Goal: Task Accomplishment & Management: Manage account settings

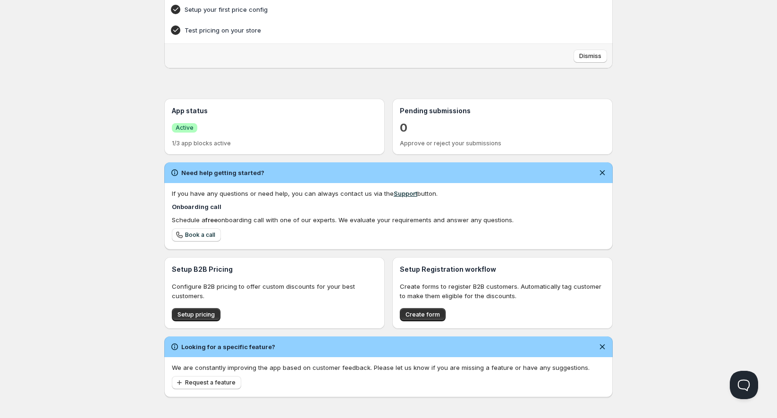
scroll to position [121, 0]
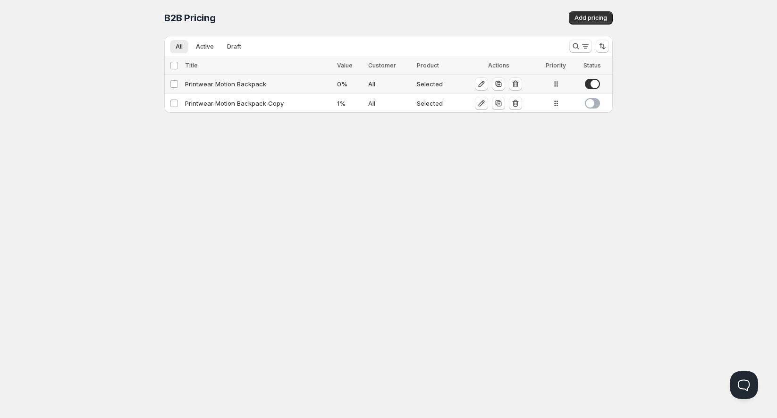
click at [264, 86] on div "Printwear Motion Backpack" at bounding box center [258, 83] width 146 height 9
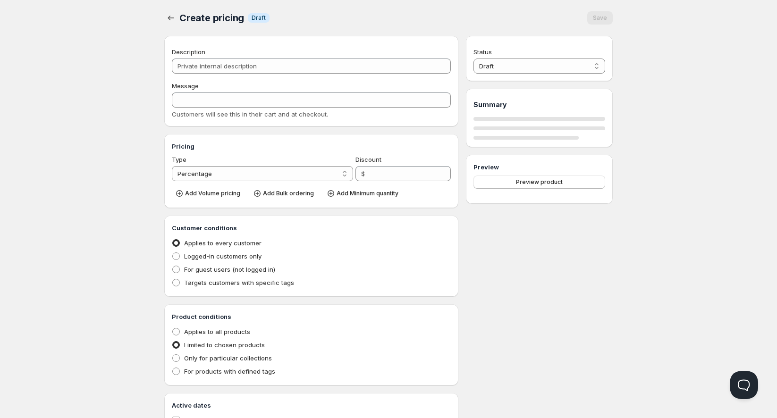
type input "Printwear Motion Backpack"
type input "Bulk Pricing Discount"
type input "0"
radio input "true"
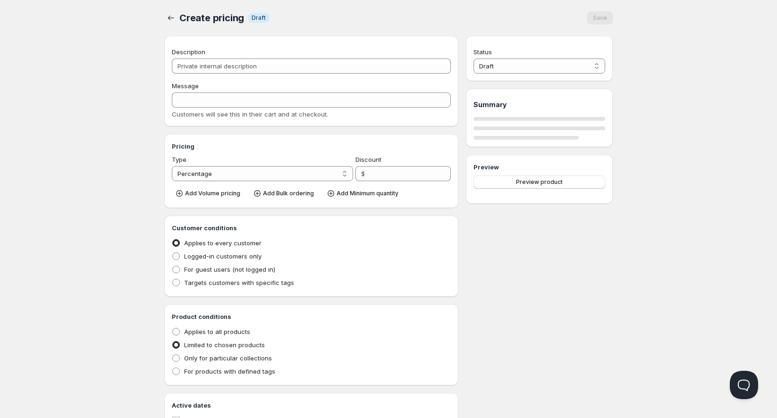
select select "1"
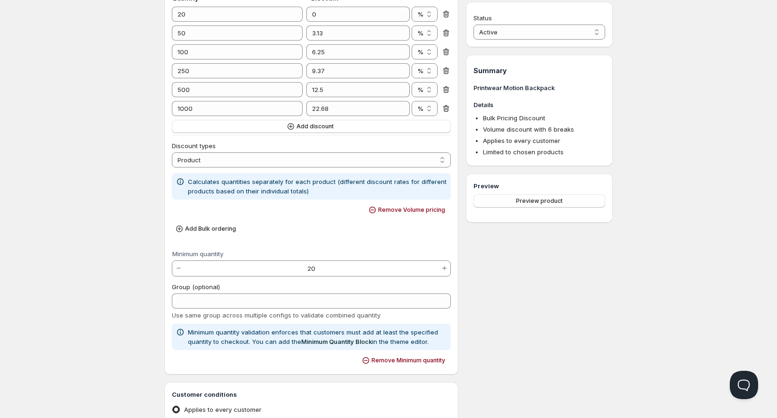
scroll to position [210, 0]
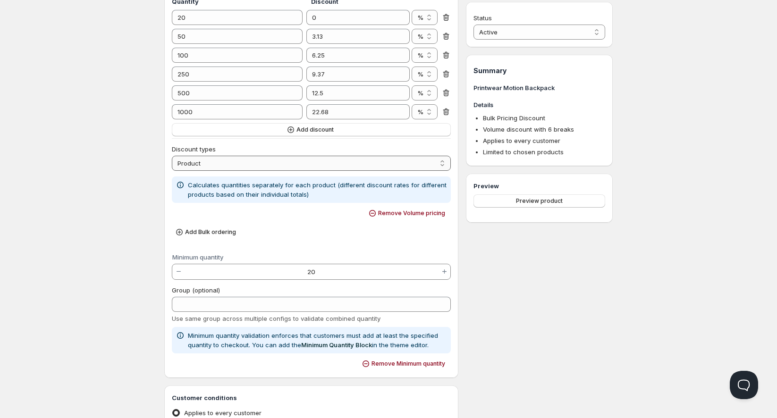
click at [428, 167] on select "Order Product Variant Item" at bounding box center [311, 163] width 279 height 15
click at [254, 224] on div "Add Bulk ordering" at bounding box center [311, 232] width 279 height 16
click at [337, 158] on select "Order Product Variant Item" at bounding box center [311, 163] width 279 height 15
select select "4"
click at [172, 156] on select "Order Product Variant Item" at bounding box center [311, 163] width 279 height 15
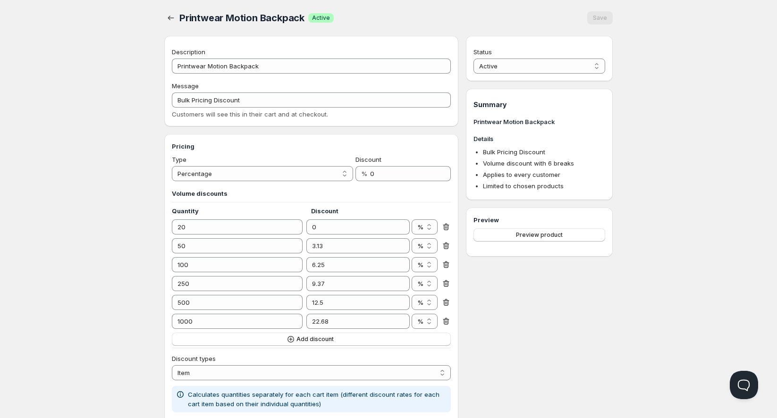
scroll to position [0, 0]
click at [194, 97] on input "Bulk Pricing Discount" at bounding box center [311, 100] width 279 height 15
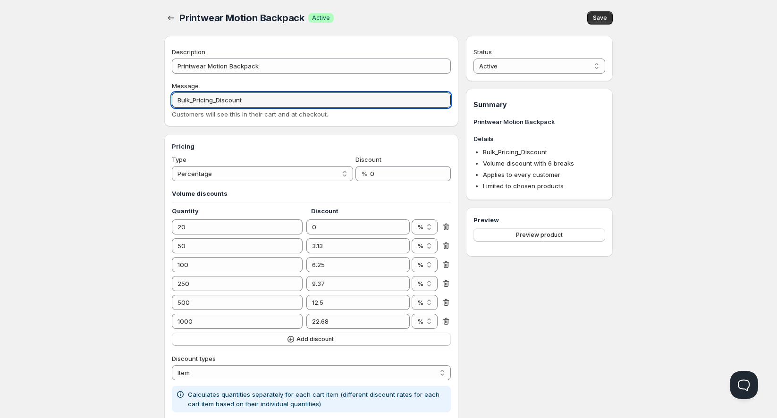
type input "Bulk_Pricing_Discount"
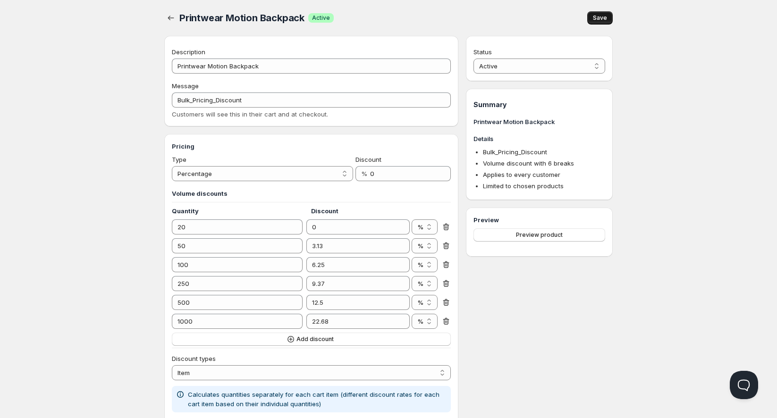
click at [608, 20] on button "Save" at bounding box center [601, 17] width 26 height 13
click at [608, 20] on div "Save" at bounding box center [601, 17] width 26 height 13
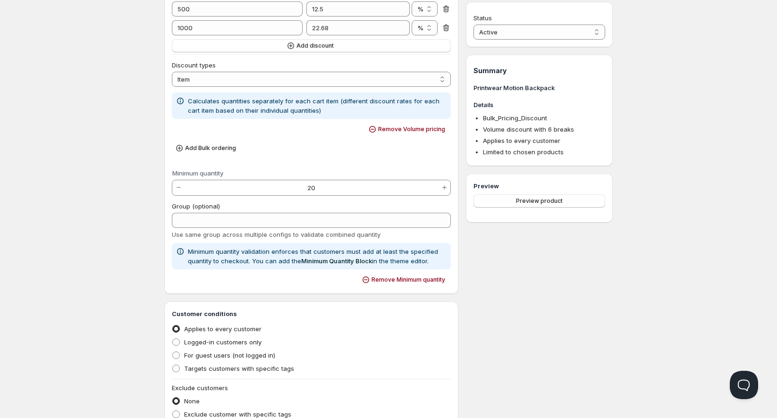
scroll to position [315, 0]
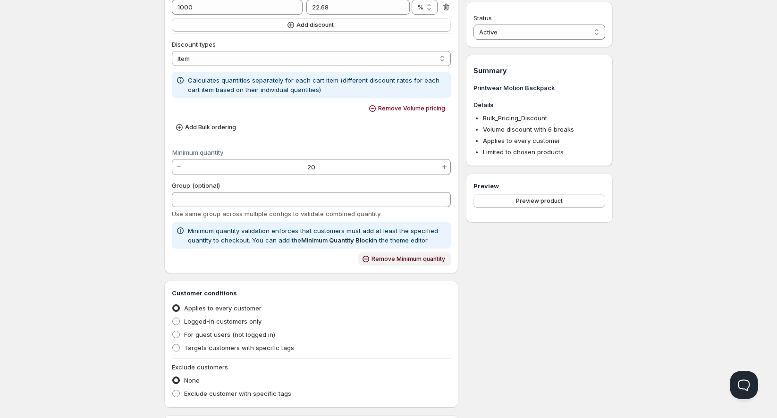
click at [366, 255] on icon "button" at bounding box center [365, 259] width 9 height 9
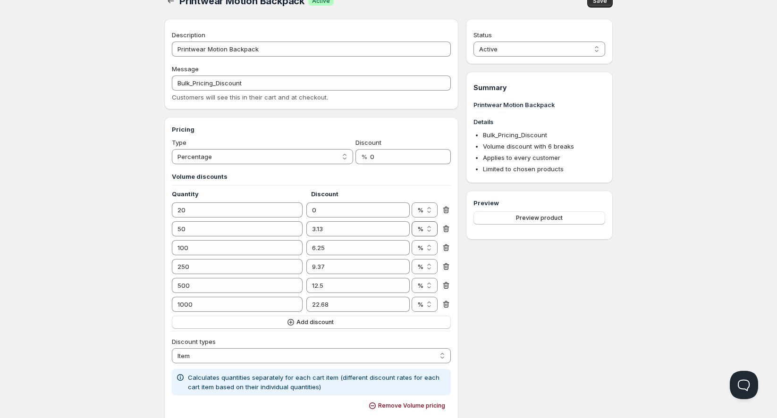
scroll to position [0, 0]
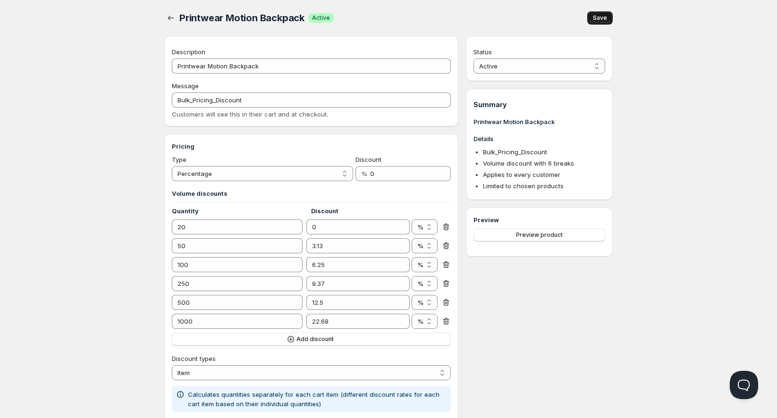
click at [605, 18] on span "Save" at bounding box center [600, 18] width 14 height 8
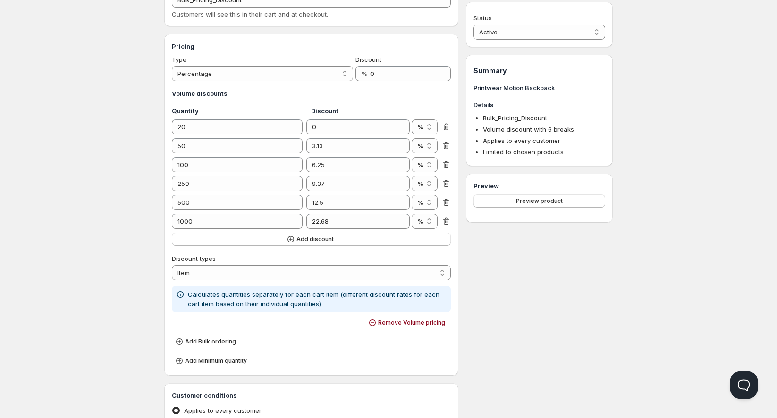
scroll to position [105, 0]
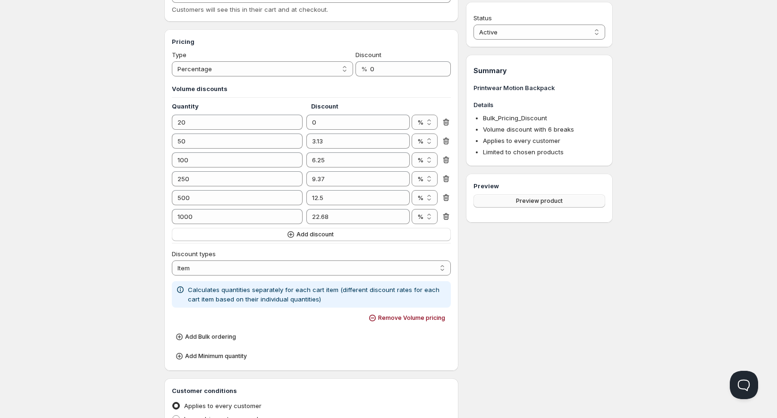
click at [534, 205] on span "Preview product" at bounding box center [539, 201] width 47 height 8
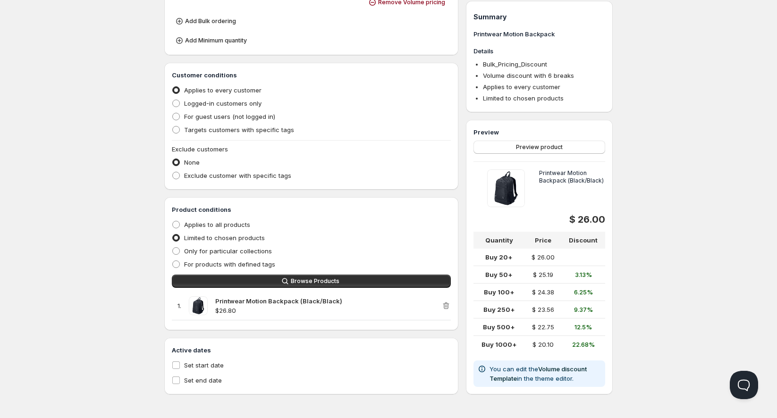
scroll to position [421, 0]
click at [567, 377] on p "You can edit the Volume discount Template in the theme editor." at bounding box center [546, 374] width 112 height 19
click at [568, 368] on link "Volume discount Template" at bounding box center [538, 374] width 97 height 17
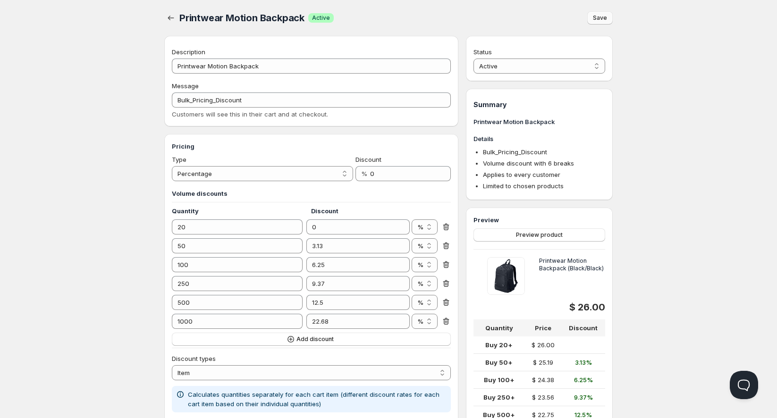
scroll to position [0, 0]
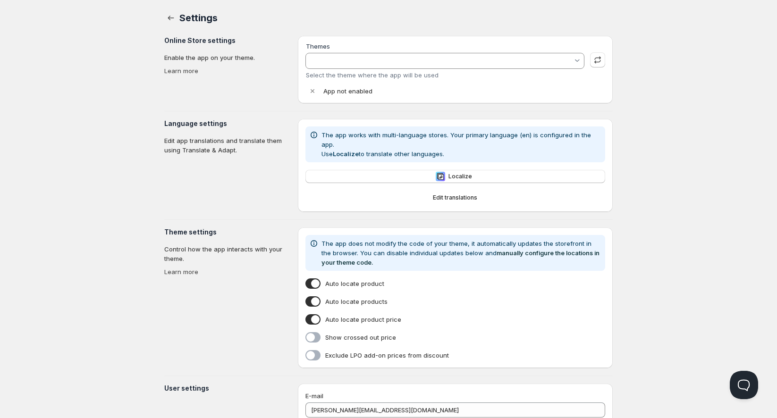
type input "Cornerstone (Live Store)"
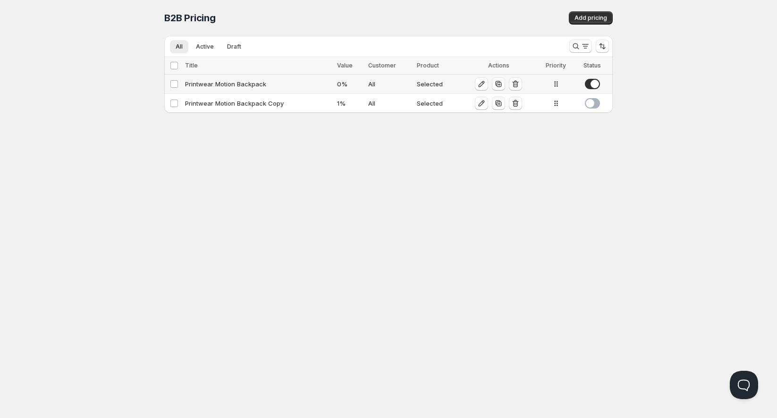
click at [263, 85] on div "Printwear Motion Backpack" at bounding box center [258, 83] width 146 height 9
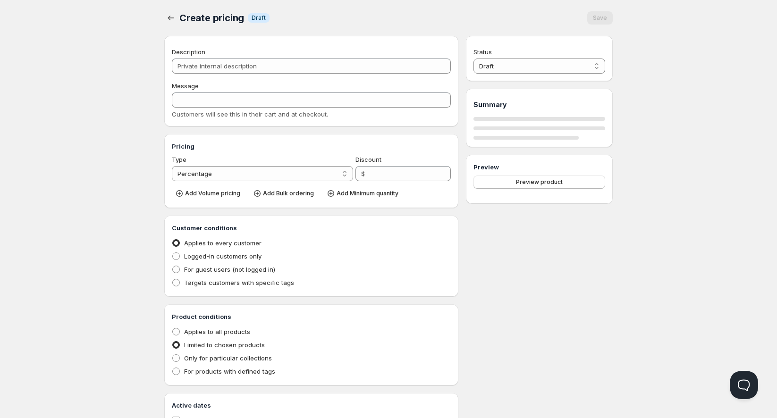
type input "Printwear Motion Backpack"
type input "Bulk_Pricing_Discount"
type input "0"
radio input "true"
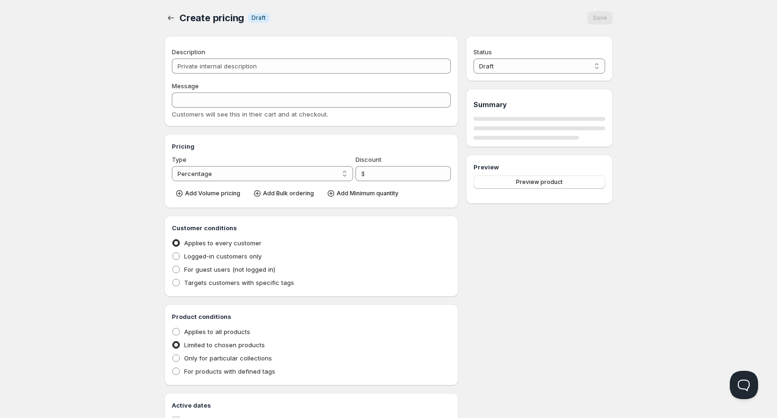
select select "1"
select select "4"
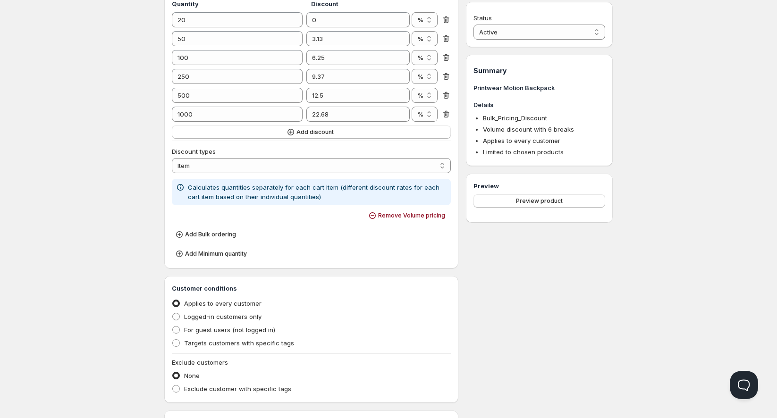
scroll to position [210, 0]
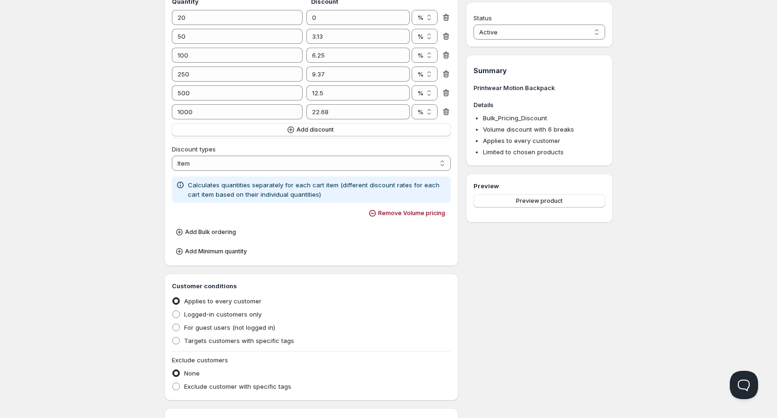
click at [344, 255] on div "Add Minimum quantity" at bounding box center [311, 251] width 279 height 16
click at [231, 252] on span "Add Minimum quantity" at bounding box center [216, 252] width 62 height 8
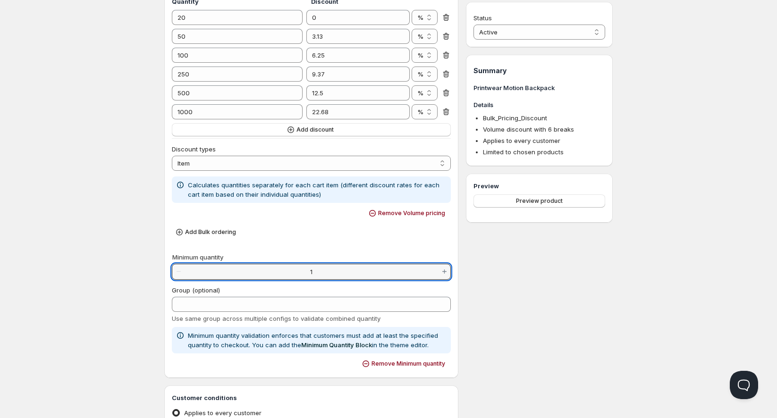
drag, startPoint x: 324, startPoint y: 272, endPoint x: 298, endPoint y: 267, distance: 26.0
click at [298, 267] on input "1" at bounding box center [312, 271] width 254 height 15
type input "20"
type vaadin-integer-field "20"
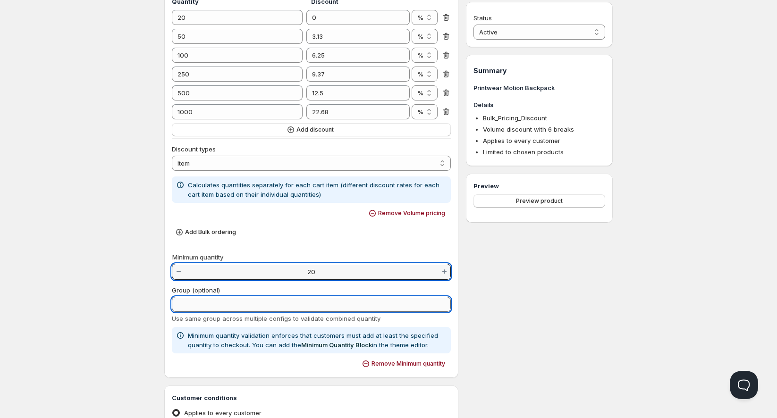
click at [242, 305] on input "Group (optional)" at bounding box center [311, 304] width 279 height 15
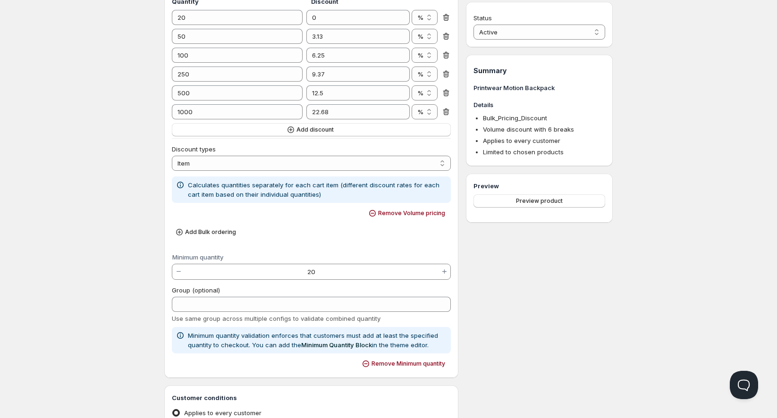
click at [68, 269] on div "Home Pricing Price lists Checkout Forms Submissions Settings Features Plans Pri…" at bounding box center [388, 265] width 777 height 951
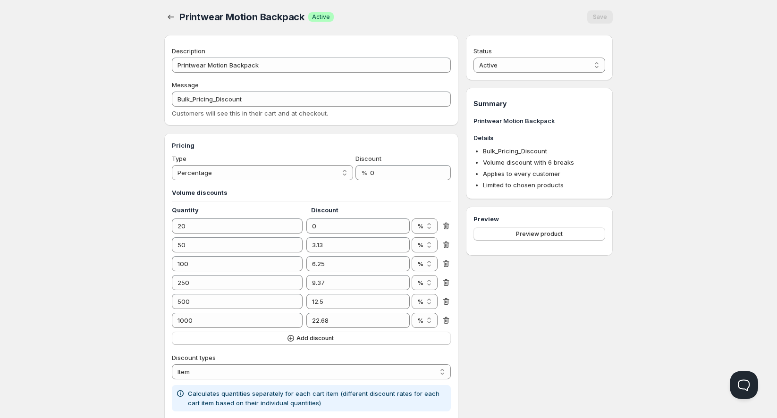
scroll to position [0, 0]
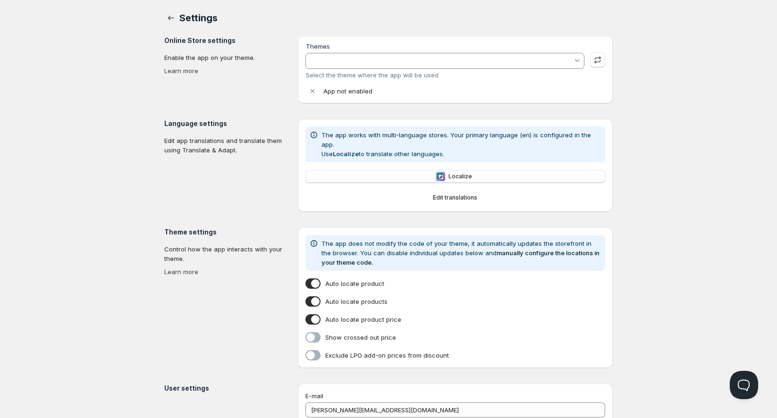
type input "Cornerstone (Live Store)"
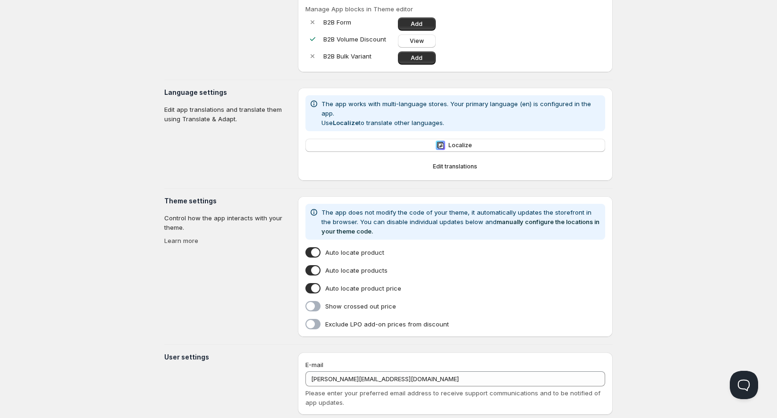
scroll to position [133, 0]
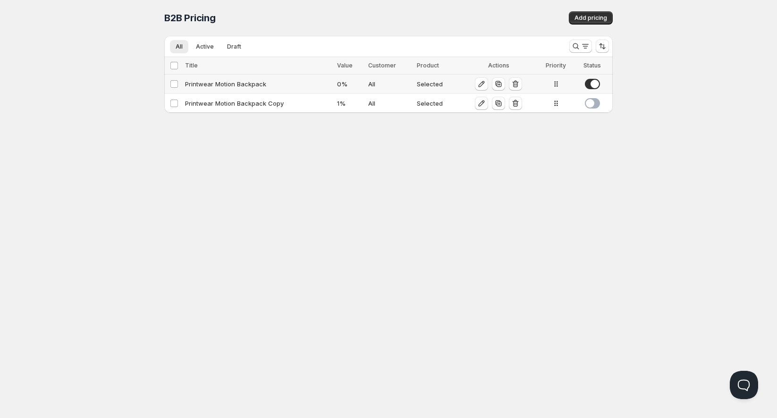
click at [247, 90] on td "Printwear Motion Backpack" at bounding box center [258, 84] width 152 height 19
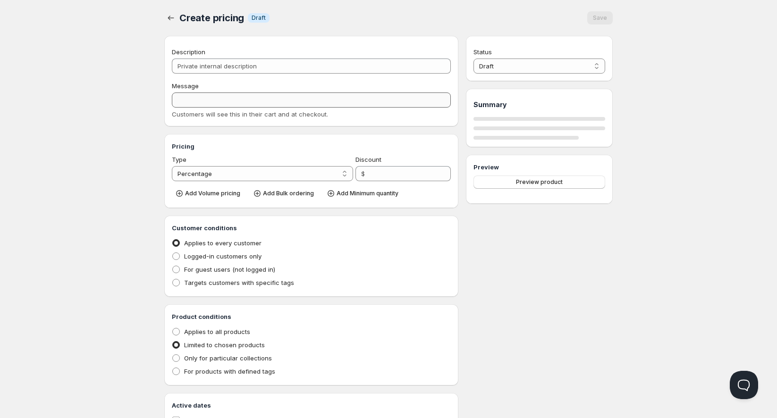
type input "Printwear Motion Backpack"
type input "Bulk_Pricing_Discount"
type input "0"
radio input "true"
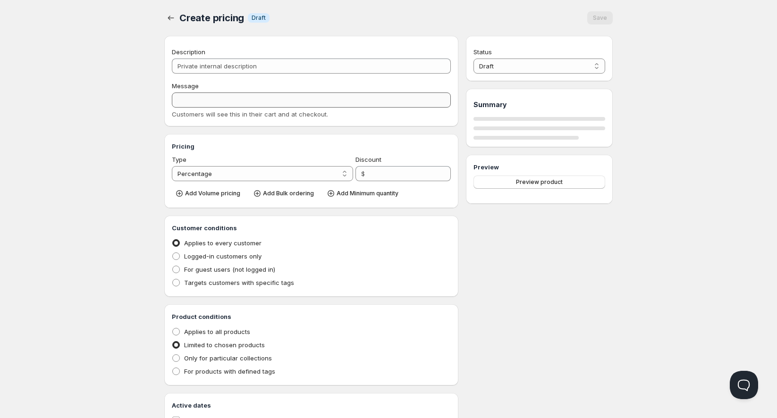
select select "1"
select select "4"
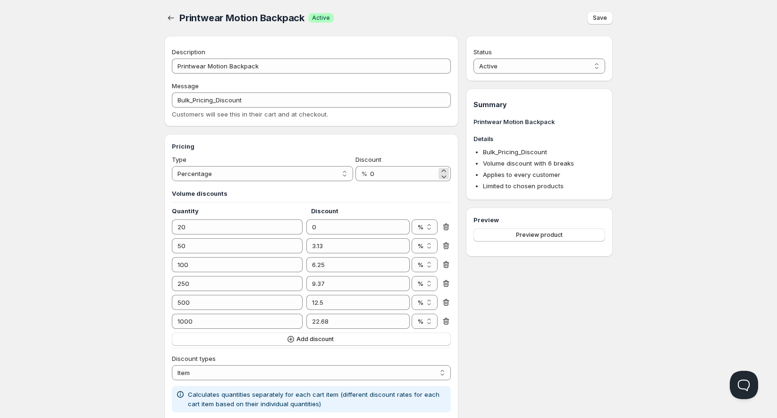
click at [362, 169] on div "%" at bounding box center [364, 173] width 6 height 9
click at [383, 175] on input "0" at bounding box center [403, 173] width 67 height 15
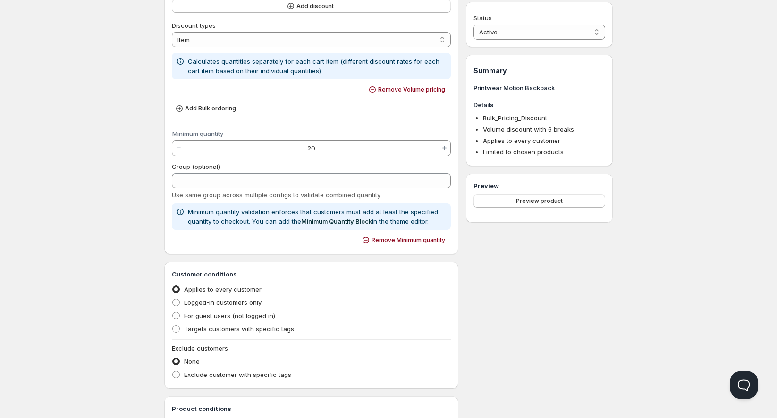
scroll to position [367, 0]
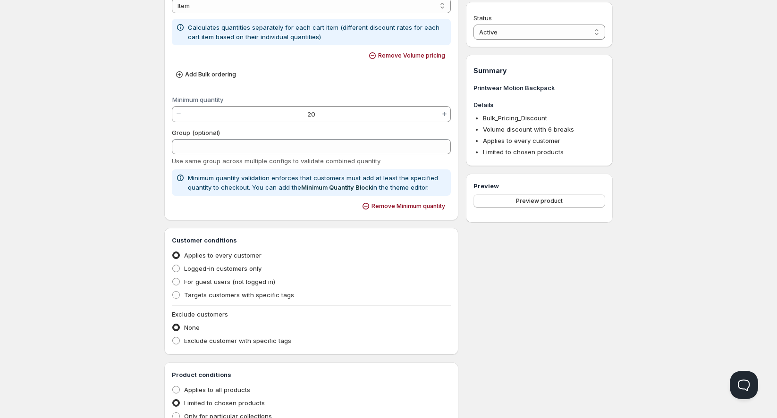
click at [257, 257] on span "Applies to every customer" at bounding box center [222, 256] width 77 height 8
click at [173, 252] on input "Applies to every customer" at bounding box center [172, 252] width 0 height 0
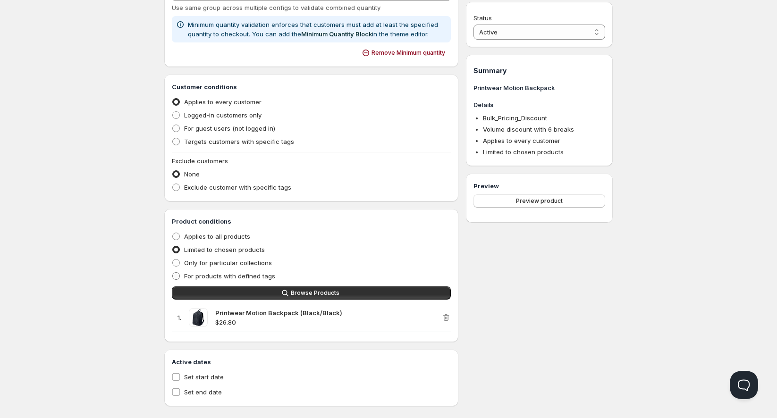
scroll to position [532, 0]
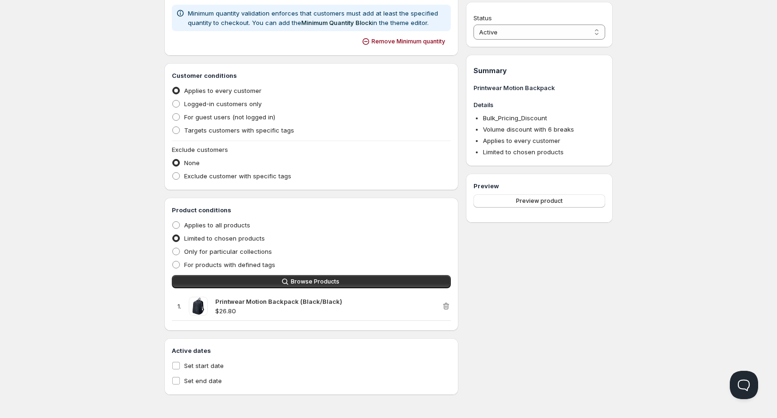
click at [246, 236] on span "Limited to chosen products" at bounding box center [224, 239] width 81 height 8
click at [173, 235] on input "Limited to chosen products" at bounding box center [172, 235] width 0 height 0
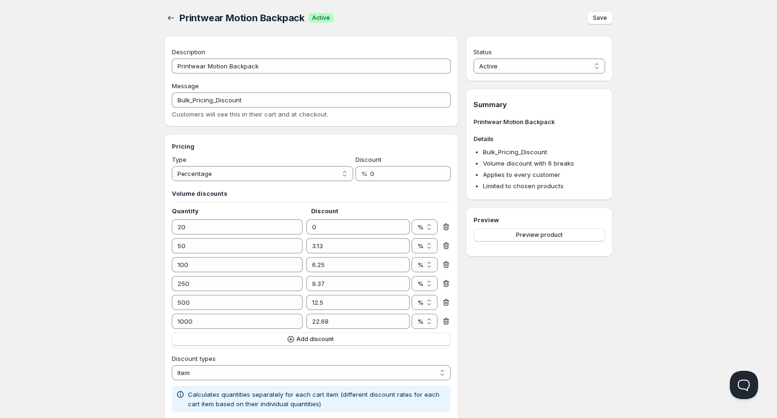
scroll to position [0, 0]
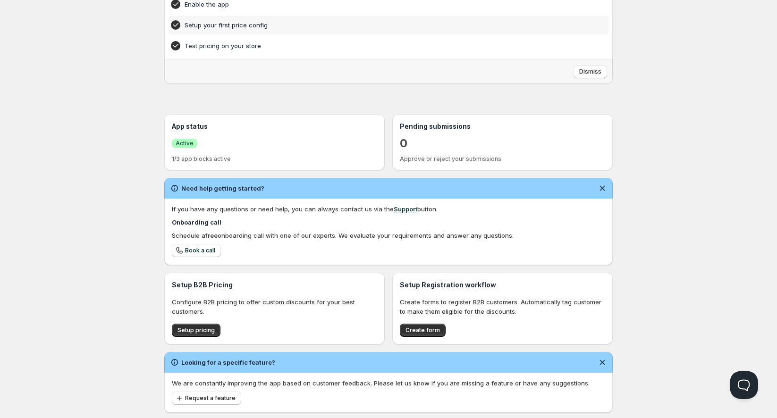
scroll to position [122, 0]
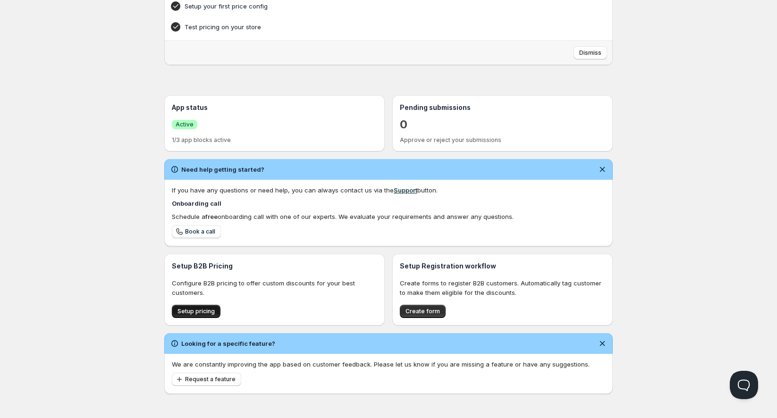
click at [203, 313] on span "Setup pricing" at bounding box center [196, 312] width 37 height 8
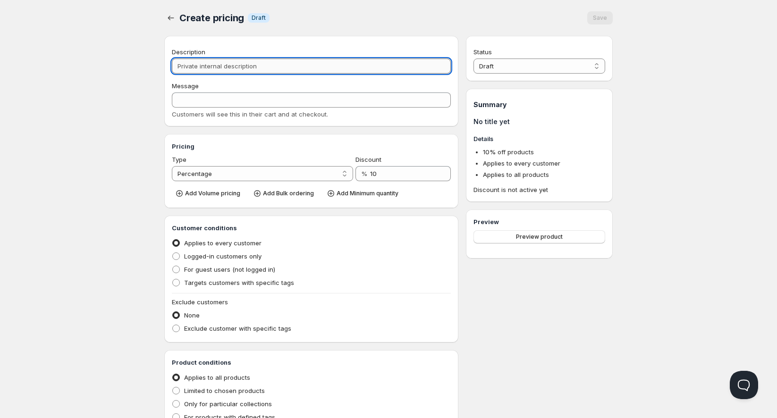
click at [246, 72] on input "Description" at bounding box center [311, 66] width 279 height 15
paste input "Printwear Motion Backpack (Black/Black)"
type input "Printwear Motion Backpack (Black/Black)"
type input "PRINTWEAR_MOTION_BACKPACK_(BLACK/BLACK)"
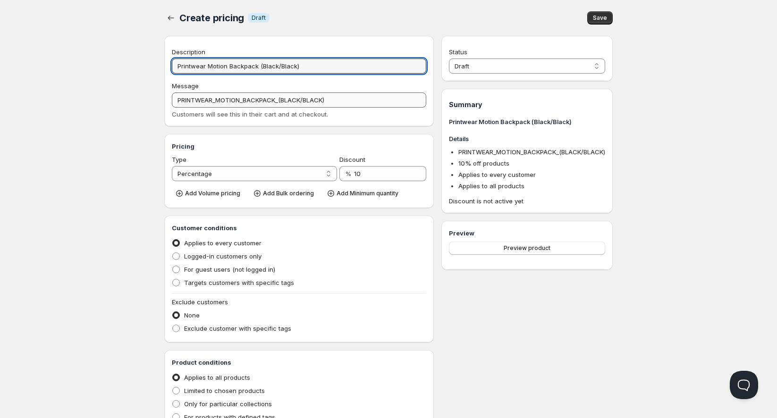
type input "Printwear Motion Backpack (Black/Black)"
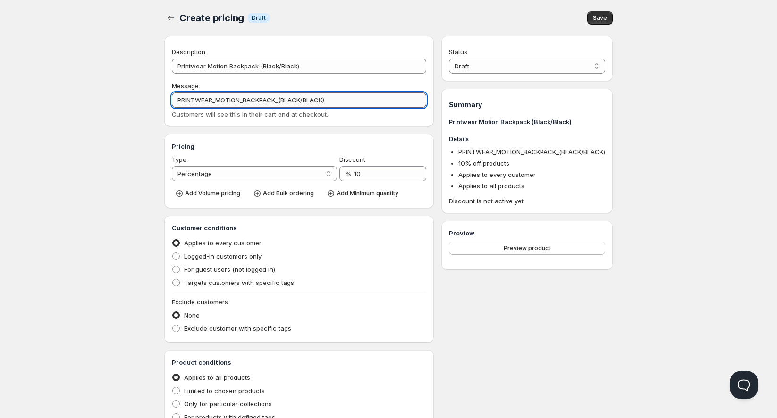
click at [347, 103] on input "PRINTWEAR_MOTION_BACKPACK_(BLACK/BLACK)" at bounding box center [299, 100] width 255 height 15
click at [673, 154] on div "Home Pricing Price lists Checkout Forms Submissions Settings Features Plans Cre…" at bounding box center [388, 289] width 777 height 579
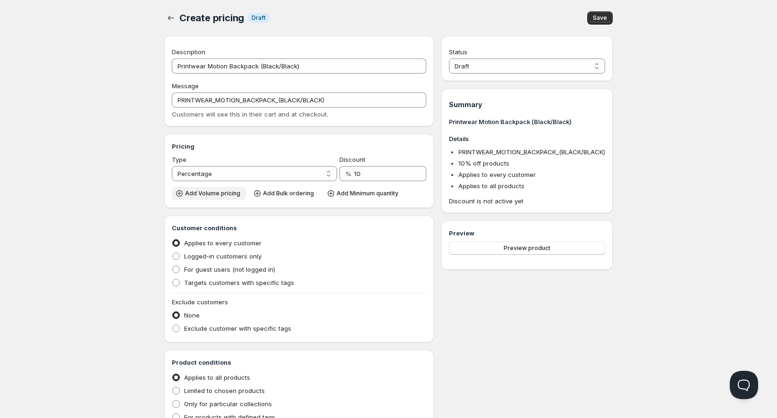
click at [224, 195] on span "Add Volume pricing" at bounding box center [212, 194] width 55 height 8
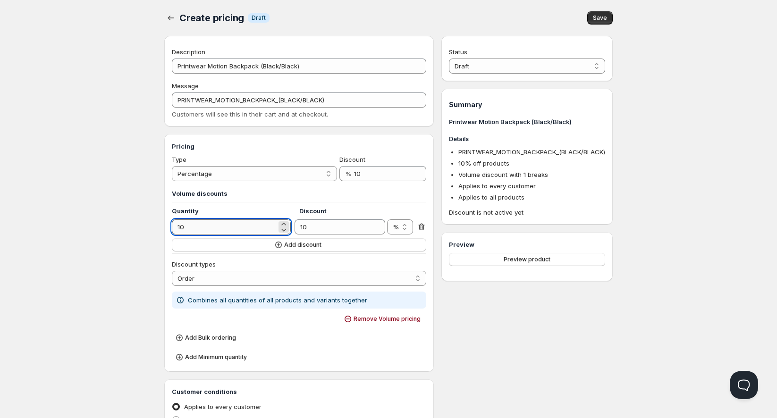
drag, startPoint x: 214, startPoint y: 229, endPoint x: 174, endPoint y: 230, distance: 40.6
click at [174, 230] on input "10" at bounding box center [224, 227] width 105 height 15
type input "20"
click at [228, 249] on button "Add discount" at bounding box center [299, 245] width 255 height 13
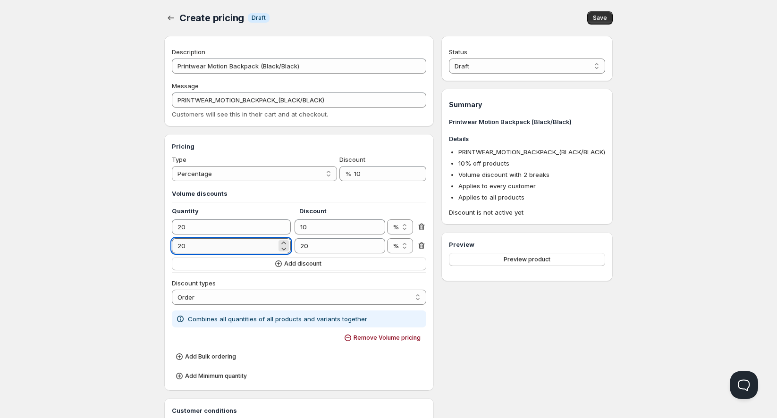
drag, startPoint x: 228, startPoint y: 242, endPoint x: 178, endPoint y: 243, distance: 49.6
click at [178, 243] on input "20" at bounding box center [224, 246] width 105 height 15
type input "50"
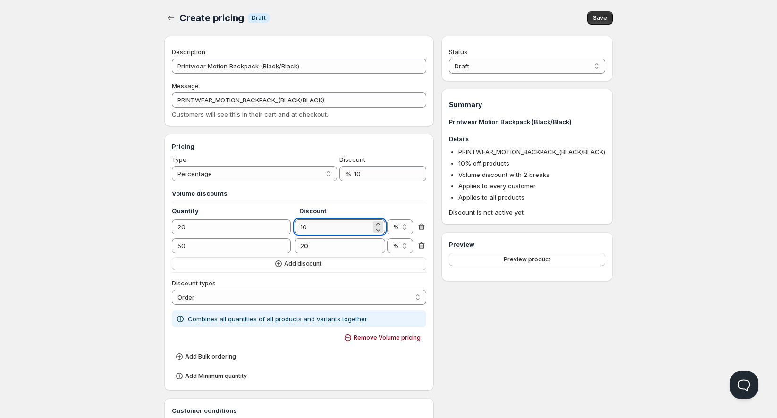
drag, startPoint x: 304, startPoint y: 226, endPoint x: 293, endPoint y: 228, distance: 11.1
click at [295, 228] on input "10" at bounding box center [333, 227] width 77 height 15
type input "5"
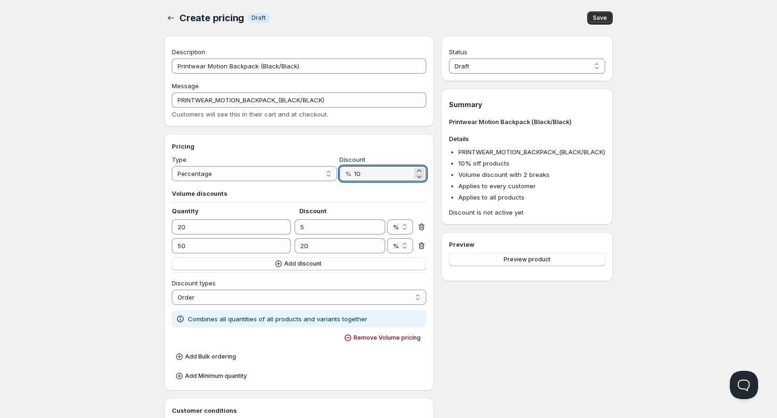
drag, startPoint x: 367, startPoint y: 172, endPoint x: 350, endPoint y: 172, distance: 18.0
click at [350, 172] on div "% 10" at bounding box center [383, 173] width 87 height 15
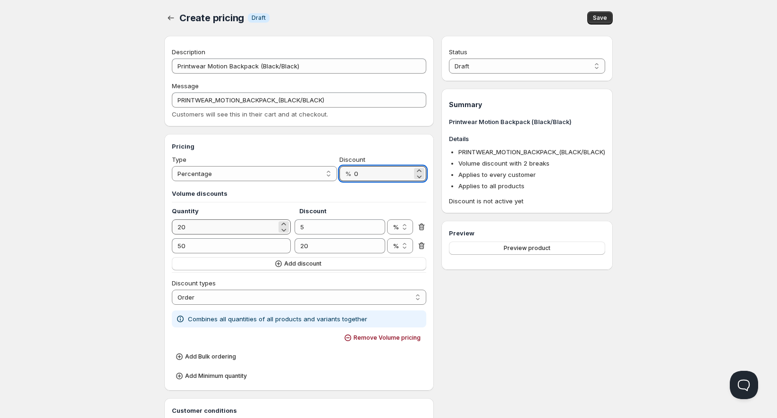
type input "0"
click at [267, 233] on input "20" at bounding box center [224, 227] width 105 height 15
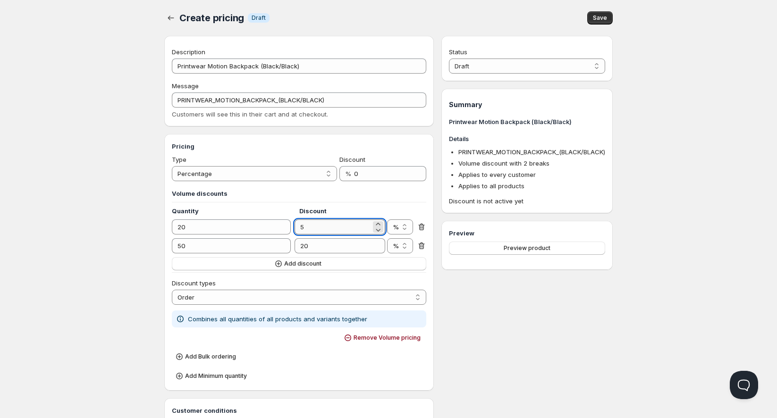
drag, startPoint x: 310, startPoint y: 222, endPoint x: 297, endPoint y: 227, distance: 14.6
click at [297, 227] on input "5" at bounding box center [333, 227] width 77 height 15
type input "0"
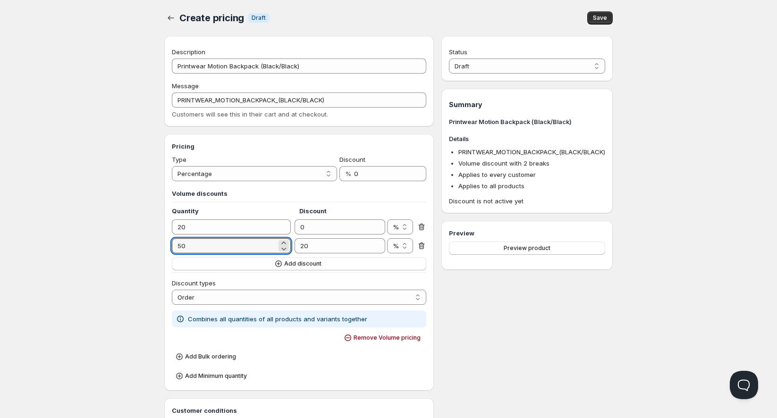
drag, startPoint x: 263, startPoint y: 247, endPoint x: 169, endPoint y: 242, distance: 93.7
click at [169, 242] on div "Pricing Type Percentage Absolute Percentage Discount % 0 Volume discounts Quant…" at bounding box center [299, 262] width 270 height 257
drag, startPoint x: 317, startPoint y: 247, endPoint x: 286, endPoint y: 249, distance: 31.2
click at [286, 249] on div "50 20 % $ %" at bounding box center [299, 246] width 255 height 15
type input "3.13"
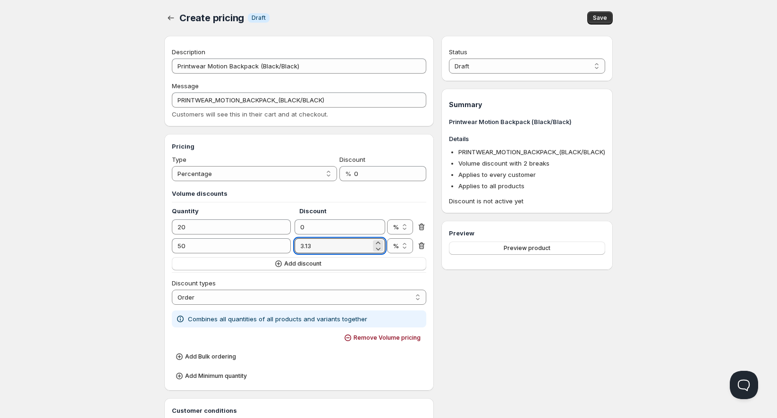
click at [497, 338] on div "Status Draft Active Draft Summary Printwear Motion Backpack (Black/Black) Detai…" at bounding box center [527, 387] width 171 height 702
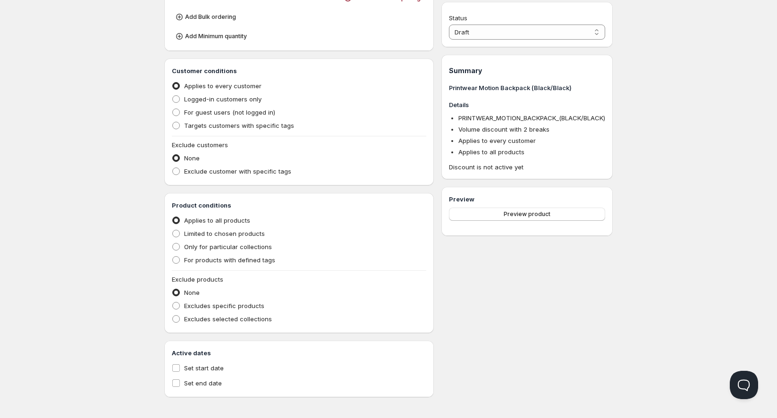
scroll to position [343, 0]
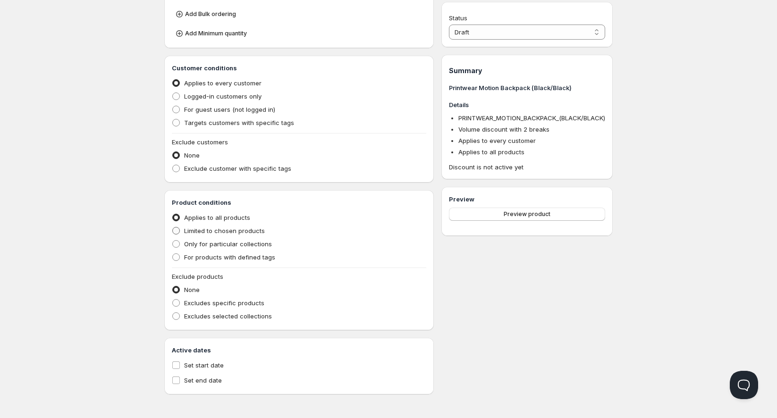
click at [228, 232] on span "Limited to chosen products" at bounding box center [224, 231] width 81 height 8
click at [173, 228] on input "Limited to chosen products" at bounding box center [172, 227] width 0 height 0
radio input "true"
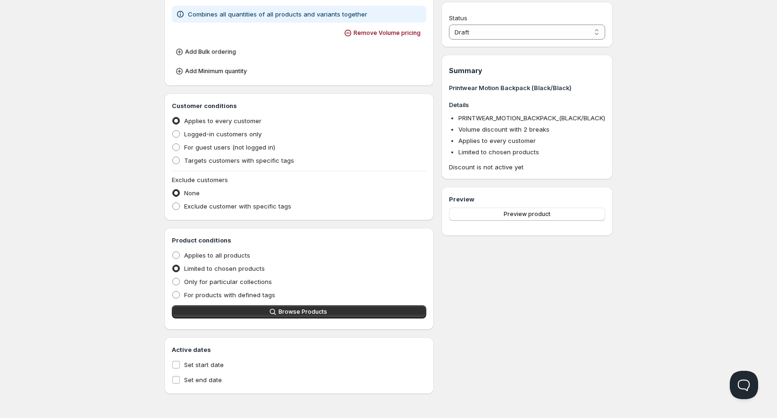
scroll to position [305, 0]
click at [282, 307] on button "Browse Products" at bounding box center [299, 312] width 255 height 13
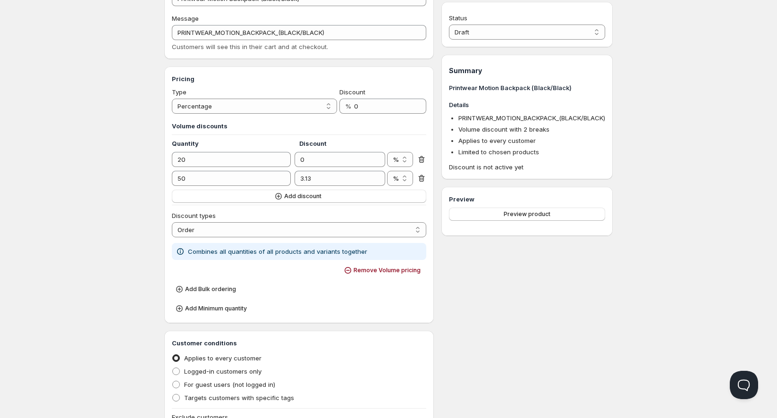
scroll to position [0, 0]
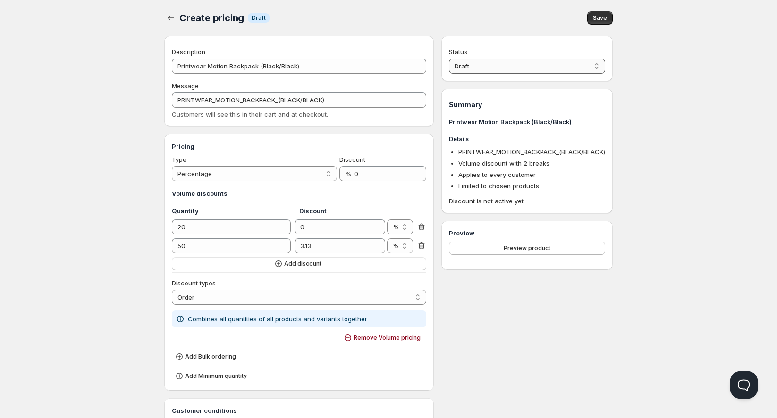
click at [585, 66] on select "Draft Active" at bounding box center [527, 66] width 156 height 15
select select "1"
click at [449, 59] on select "Draft Active" at bounding box center [527, 66] width 156 height 15
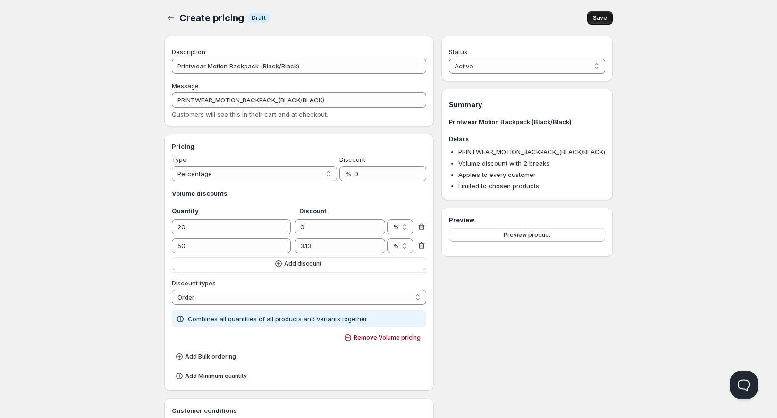
click at [603, 18] on span "Save" at bounding box center [600, 18] width 14 height 8
click at [175, 21] on icon "button" at bounding box center [170, 17] width 9 height 9
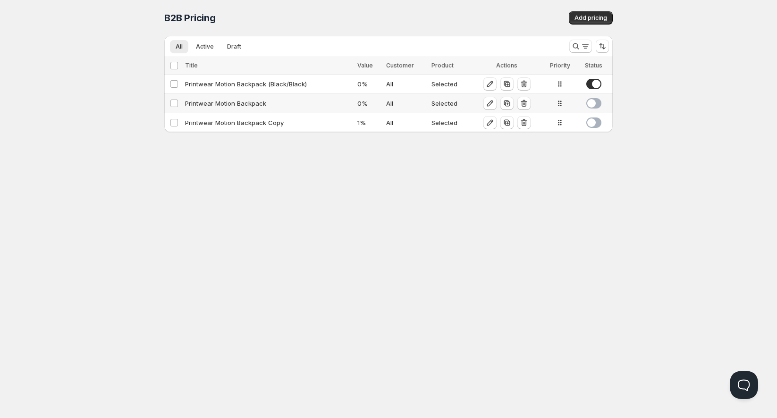
click at [597, 105] on span at bounding box center [594, 103] width 15 height 10
click at [523, 84] on icon "button" at bounding box center [524, 83] width 9 height 9
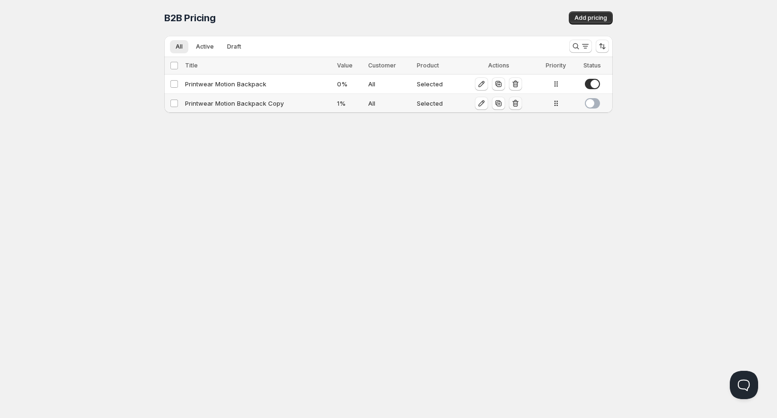
click at [517, 105] on icon "button" at bounding box center [515, 103] width 9 height 9
click at [260, 90] on td "Printwear Motion Backpack" at bounding box center [258, 84] width 152 height 19
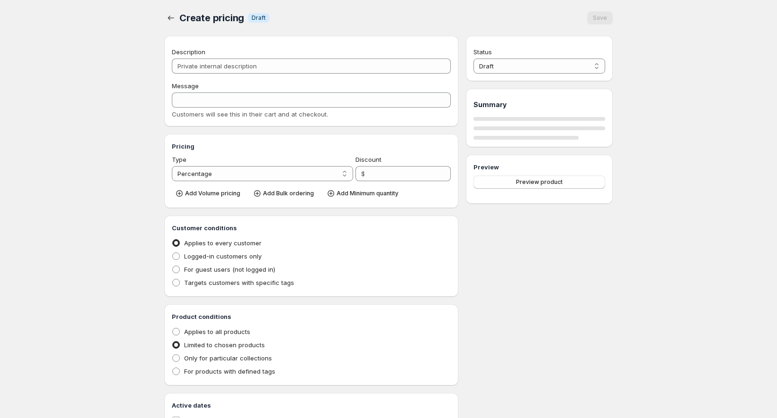
type input "Printwear Motion Backpack"
type input "Bulk_Pricing_Discount"
type input "0"
radio input "true"
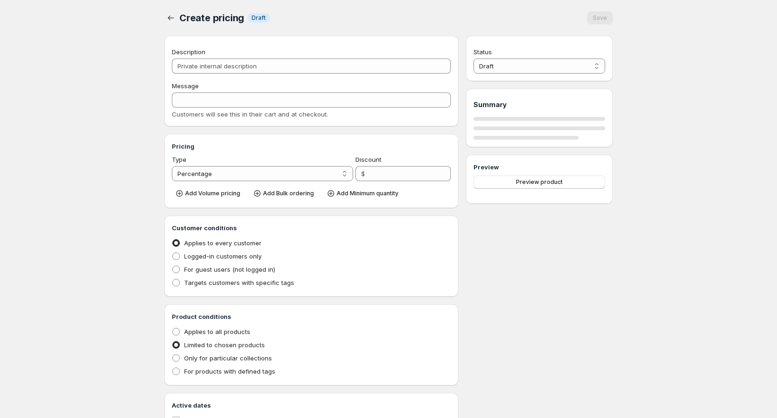
select select "1"
select select "4"
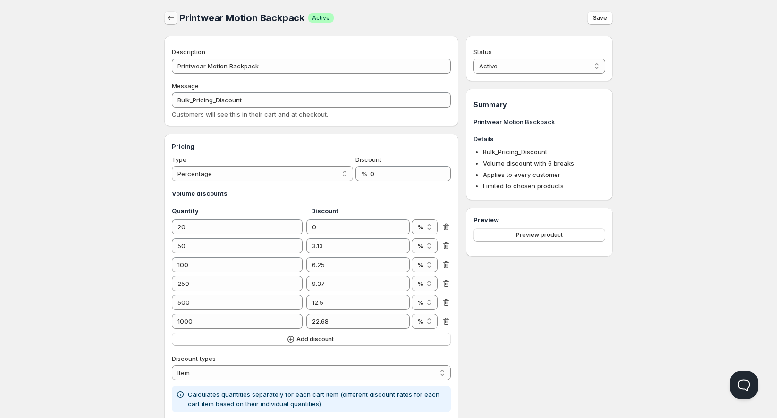
click at [171, 17] on icon "button" at bounding box center [170, 17] width 9 height 9
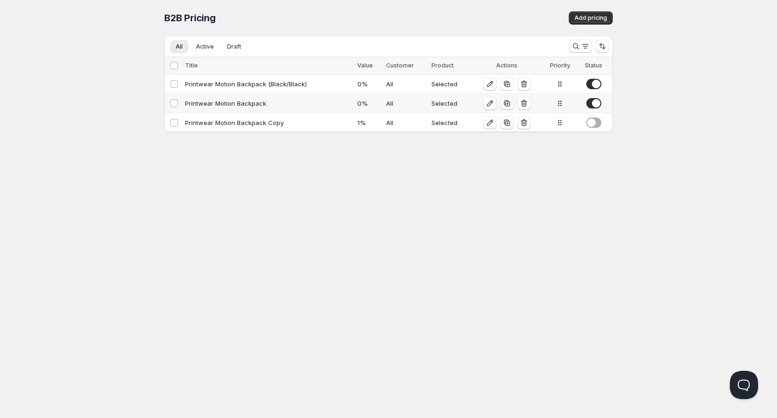
click at [596, 103] on span at bounding box center [594, 103] width 15 height 10
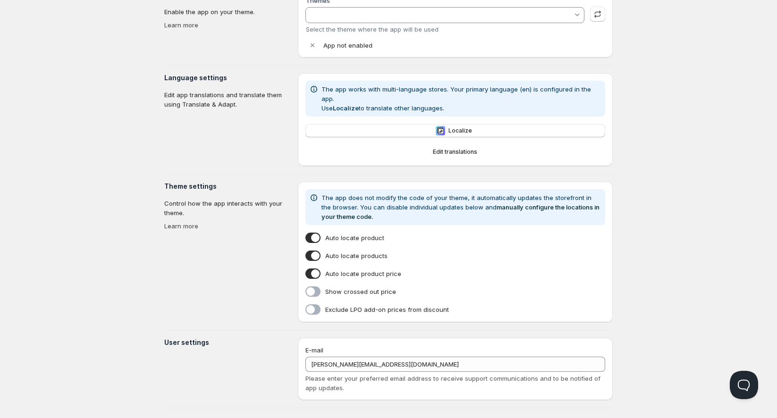
scroll to position [50, 0]
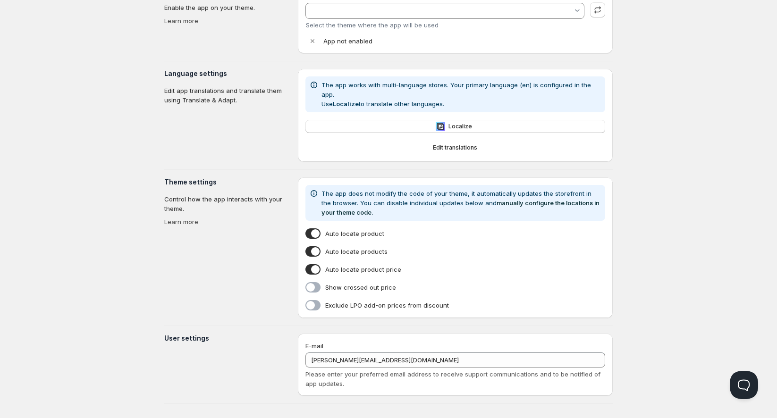
type input "Cornerstone (Live Store)"
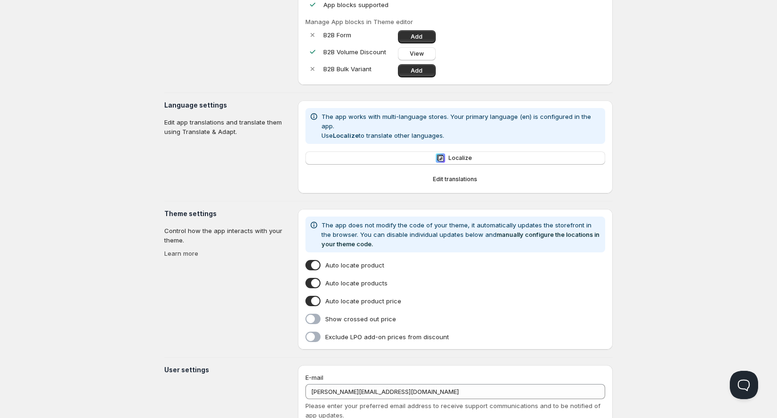
scroll to position [102, 0]
click at [317, 259] on span at bounding box center [313, 264] width 15 height 10
click at [307, 266] on input "Auto locate product" at bounding box center [307, 266] width 0 height 0
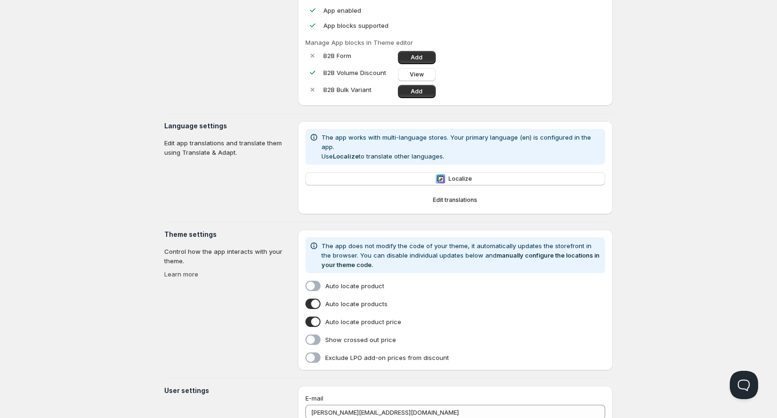
scroll to position [133, 0]
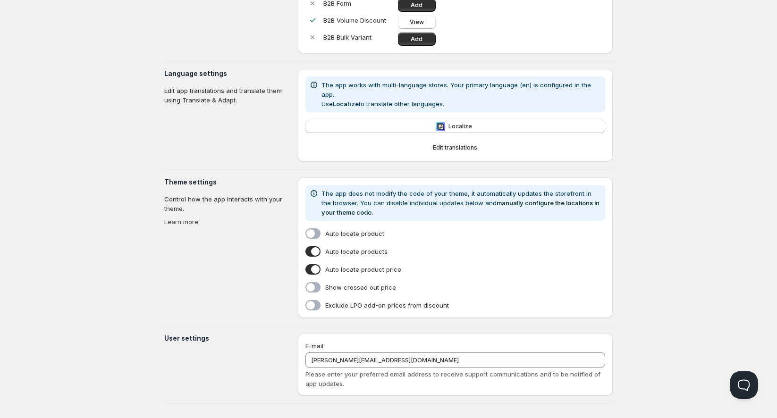
click at [315, 247] on span at bounding box center [313, 252] width 15 height 10
click at [307, 254] on input "Auto locate products" at bounding box center [307, 254] width 0 height 0
click at [315, 229] on span at bounding box center [313, 234] width 15 height 10
click at [307, 236] on input "Auto locate product" at bounding box center [307, 236] width 0 height 0
click at [345, 247] on span "Auto locate products" at bounding box center [356, 251] width 62 height 9
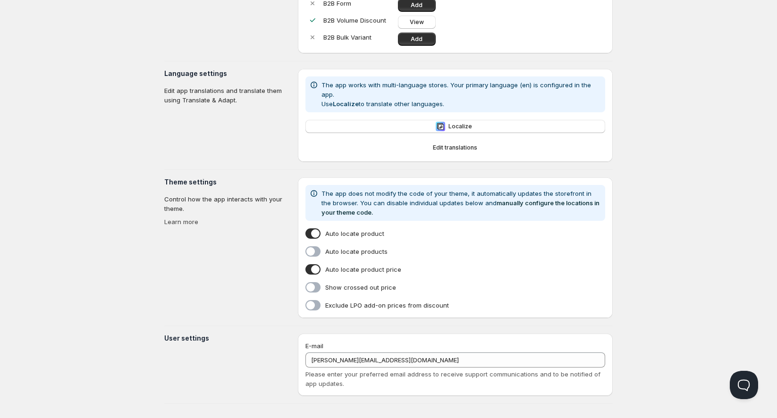
click at [307, 254] on input "Auto locate products" at bounding box center [307, 254] width 0 height 0
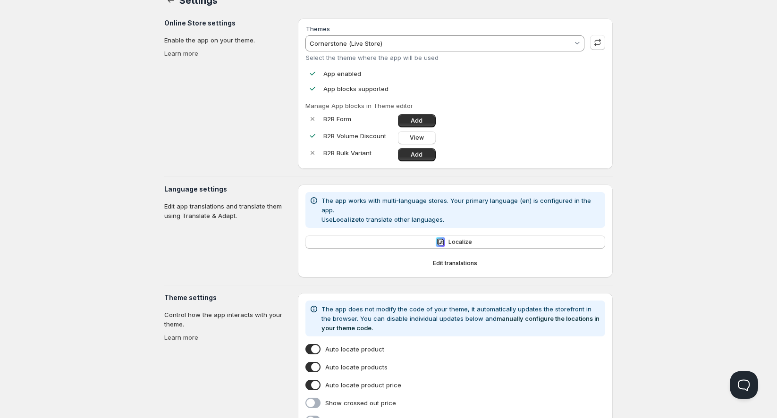
scroll to position [0, 0]
